Goal: Task Accomplishment & Management: Manage account settings

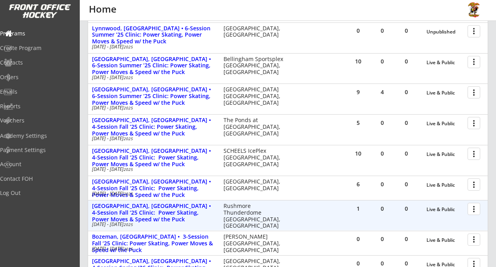
scroll to position [63, 0]
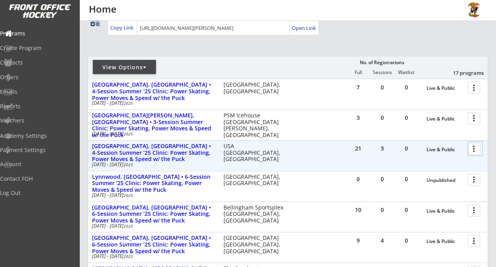
click at [477, 152] on div at bounding box center [475, 149] width 14 height 14
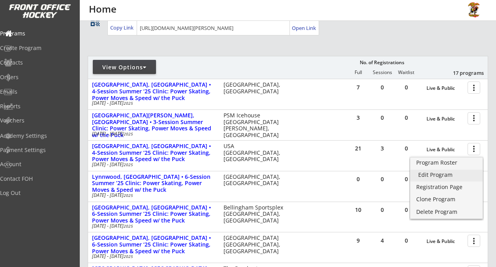
click at [447, 173] on div "Edit Program" at bounding box center [446, 175] width 56 height 6
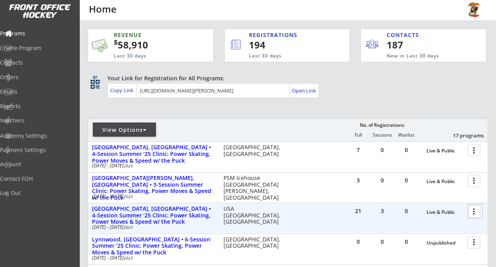
click at [470, 213] on div at bounding box center [475, 212] width 14 height 14
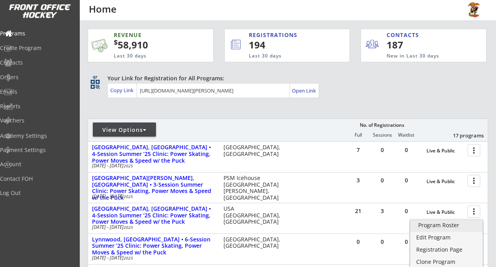
click at [452, 227] on div "Program Roster" at bounding box center [446, 226] width 56 height 6
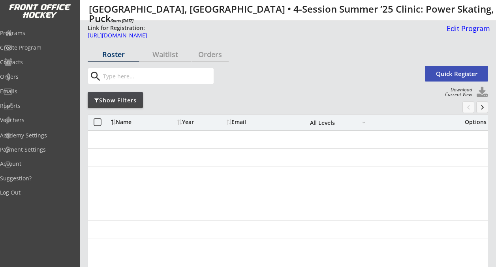
select select ""All Levels""
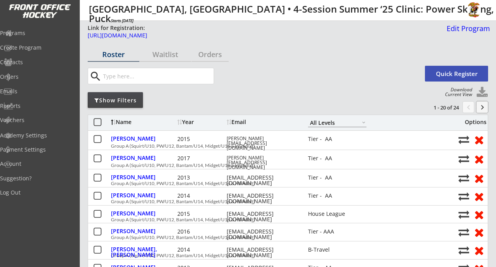
click at [481, 108] on button "keyboard_arrow_right" at bounding box center [482, 107] width 12 height 12
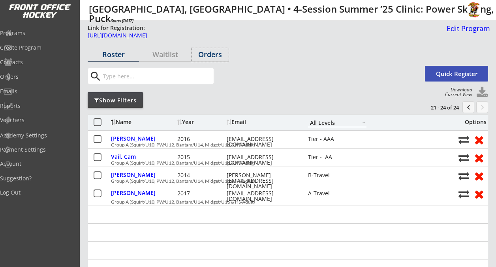
click at [213, 54] on div "Orders" at bounding box center [209, 54] width 37 height 7
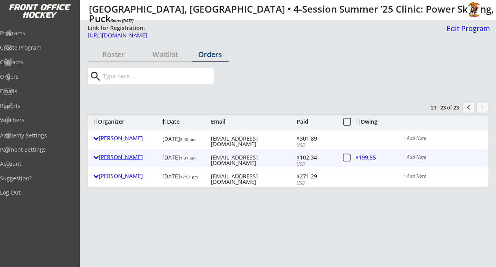
click at [115, 156] on div "[PERSON_NAME]" at bounding box center [125, 158] width 65 height 6
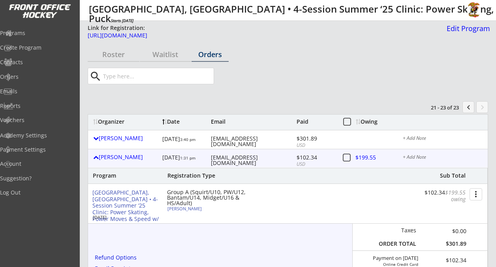
click at [409, 159] on div "+ Add Note" at bounding box center [442, 158] width 80 height 6
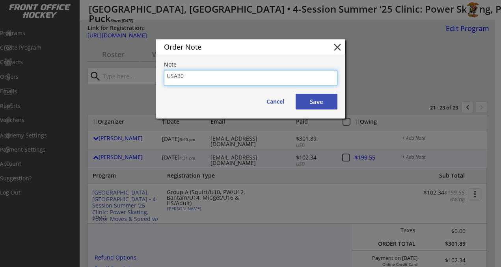
type textarea "USA30"
click at [322, 103] on button "Save" at bounding box center [317, 102] width 42 height 16
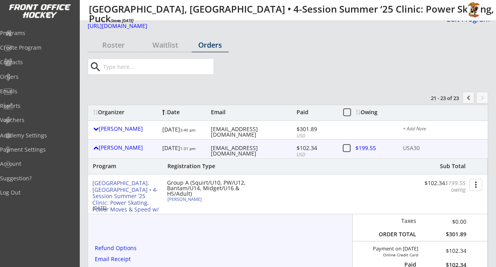
scroll to position [67, 0]
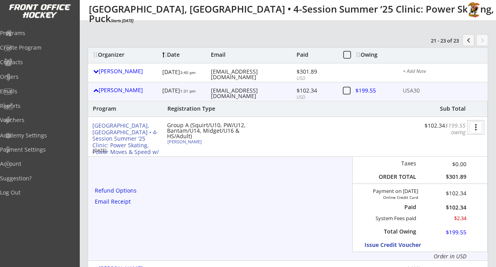
click at [475, 124] on button "more_vert" at bounding box center [475, 128] width 13 height 12
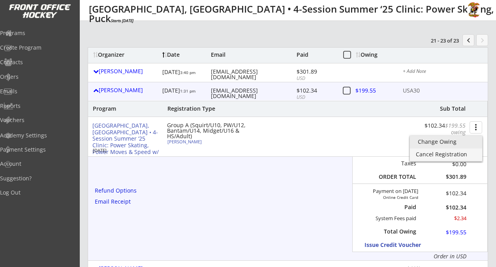
click at [451, 143] on div "Change Owing" at bounding box center [445, 142] width 56 height 6
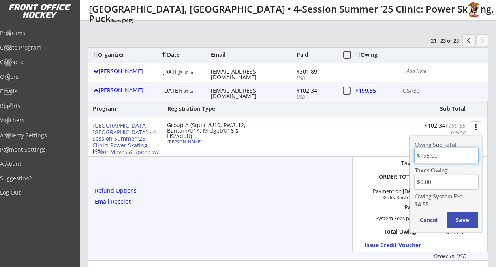
click at [425, 156] on input "input" at bounding box center [446, 156] width 64 height 16
type input "$165.00"
click at [462, 218] on button "Save" at bounding box center [462, 221] width 32 height 16
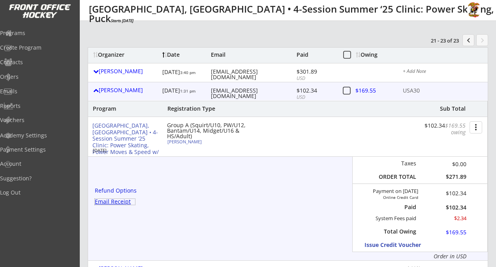
click at [120, 202] on div "Email Receipt" at bounding box center [115, 202] width 40 height 6
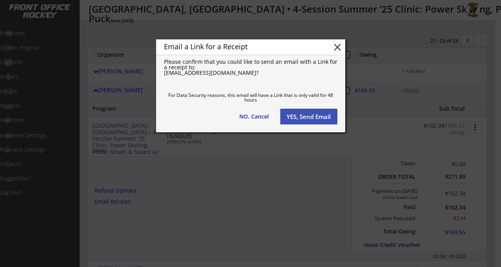
click at [318, 118] on button "YES, Send Email" at bounding box center [309, 117] width 57 height 16
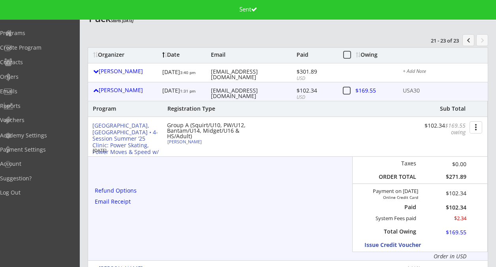
scroll to position [52, 0]
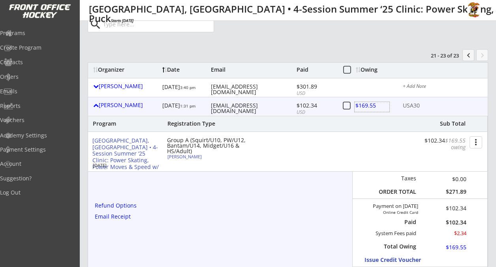
click at [359, 103] on div at bounding box center [371, 107] width 35 height 10
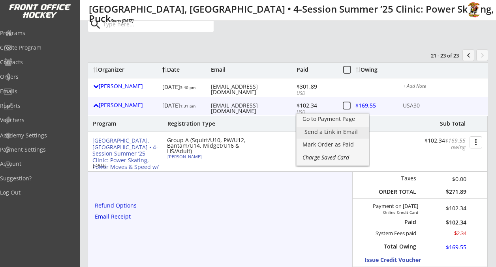
click at [340, 131] on div "Send a Link in Email" at bounding box center [332, 132] width 56 height 6
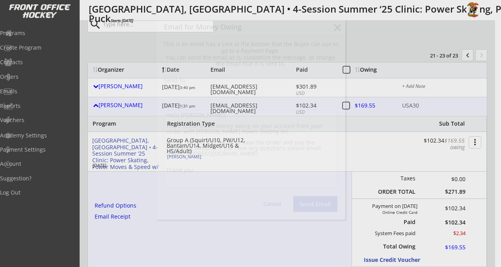
type input "[EMAIL_ADDRESS][DOMAIN_NAME]"
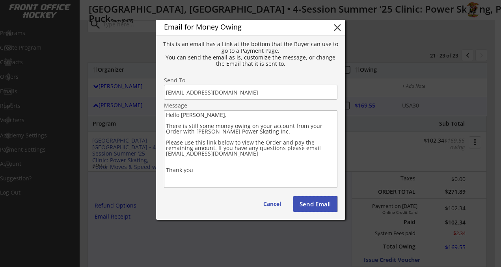
click at [318, 210] on button "Send Email" at bounding box center [316, 204] width 44 height 16
type textarea "Hello , There is still some money owing on your account from your Order with . …"
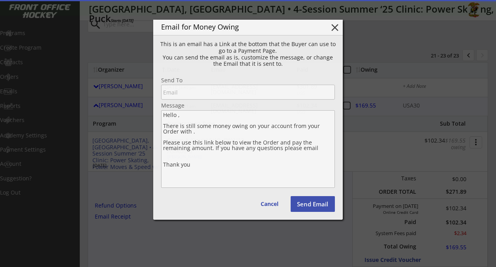
click at [322, 206] on button "Send Email" at bounding box center [312, 204] width 44 height 16
